Goal: Use online tool/utility: Utilize a website feature to perform a specific function

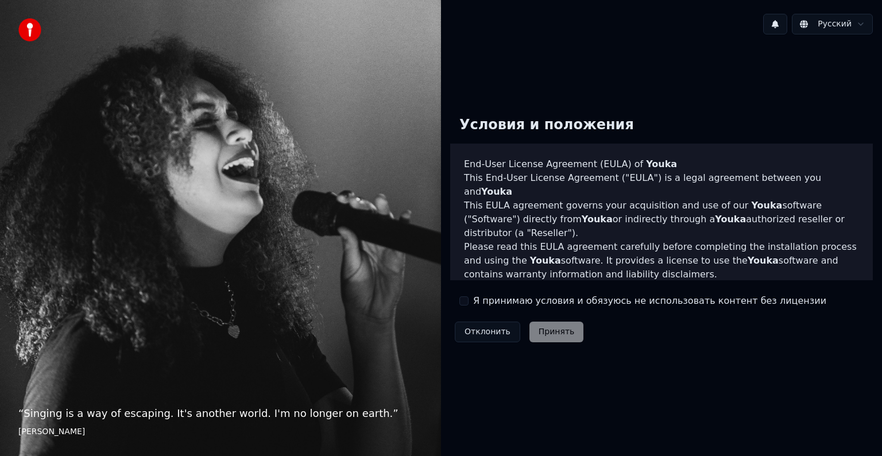
click at [548, 308] on div "Условия и положения End-User License Agreement ([PERSON_NAME]) of Youka This En…" at bounding box center [661, 227] width 423 height 240
drag, startPoint x: 547, startPoint y: 297, endPoint x: 535, endPoint y: 303, distance: 12.8
click at [547, 297] on label "Я принимаю условия и обязуюсь не использовать контент без лицензии" at bounding box center [649, 301] width 353 height 14
click at [468, 297] on button "Я принимаю условия и обязуюсь не использовать контент без лицензии" at bounding box center [463, 300] width 9 height 9
click at [556, 340] on button "Принять" at bounding box center [556, 332] width 55 height 21
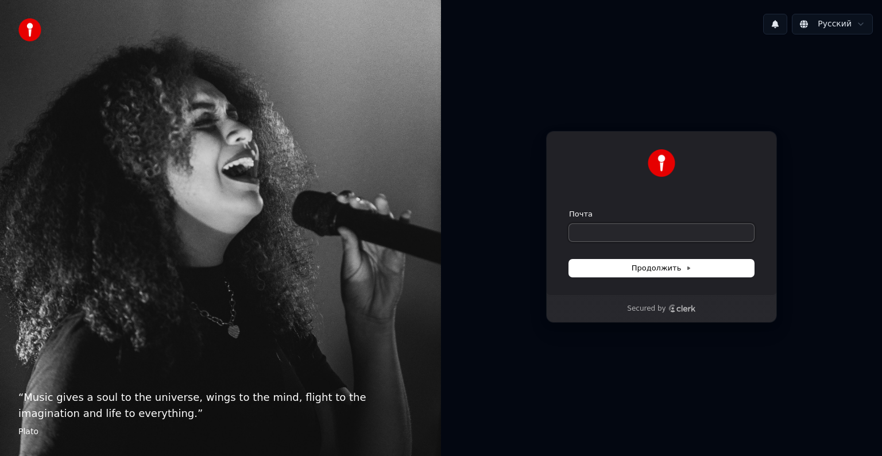
click at [632, 234] on input "Почта" at bounding box center [661, 232] width 185 height 17
click at [703, 267] on button "Продолжить" at bounding box center [661, 268] width 185 height 17
type input "**********"
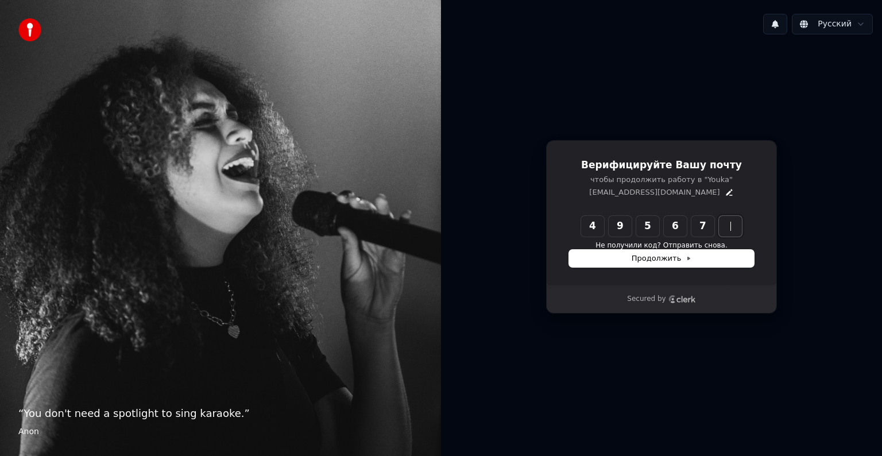
type input "******"
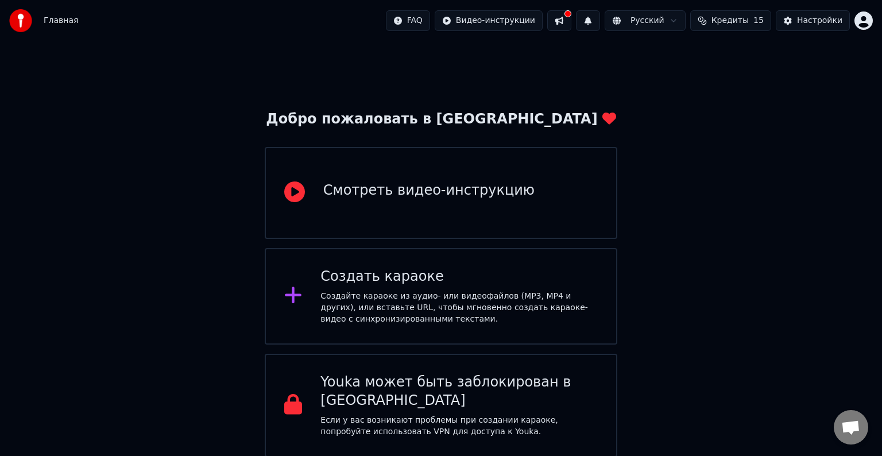
click at [524, 282] on div "Создать караоке" at bounding box center [458, 277] width 277 height 18
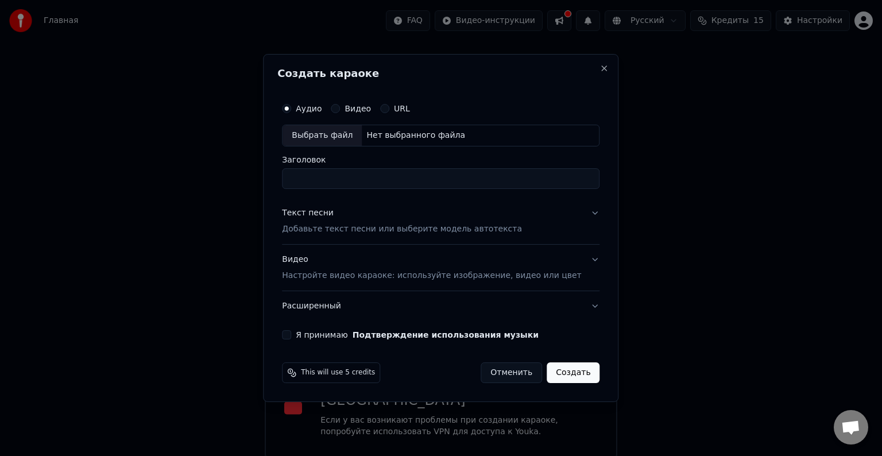
click at [446, 218] on div "Текст песни Добавьте текст песни или выберите модель автотекста" at bounding box center [402, 221] width 240 height 28
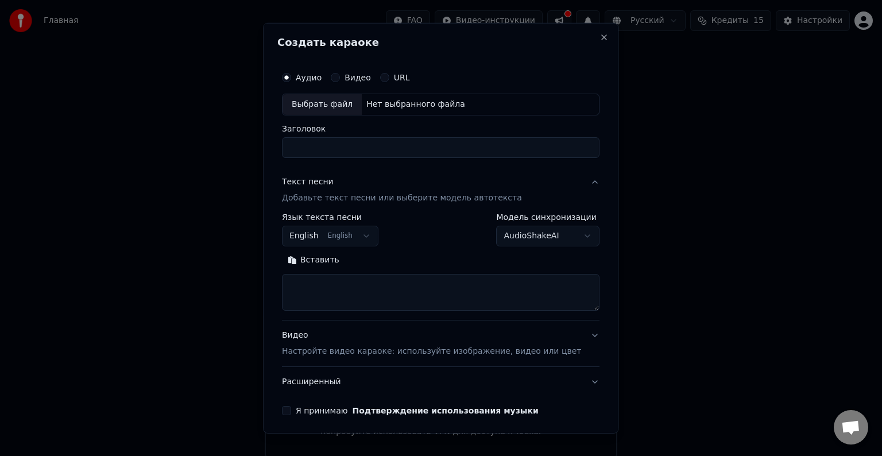
click at [378, 234] on body "Главная FAQ Видео-инструкции Русский Кредиты 15 Настройки Добро пожаловать в Yo…" at bounding box center [441, 228] width 882 height 457
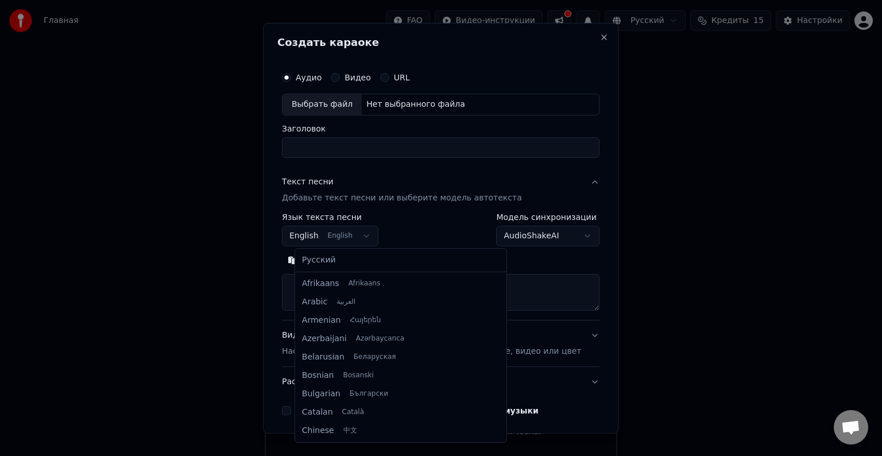
scroll to position [92, 0]
click at [356, 250] on div "Русский Afrikaans Afrikaans Arabic العربية Armenian Հայերեն Azerbaijani Azərbay…" at bounding box center [400, 345] width 211 height 193
select select "**"
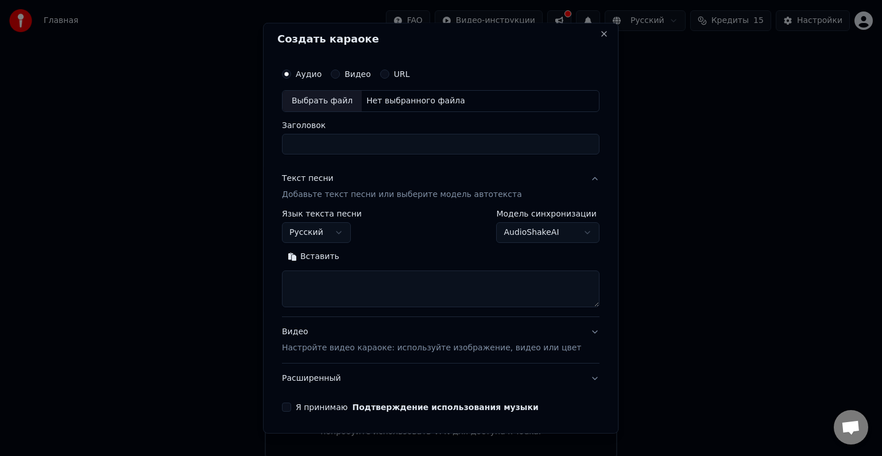
scroll to position [0, 0]
